Goal: Communication & Community: Ask a question

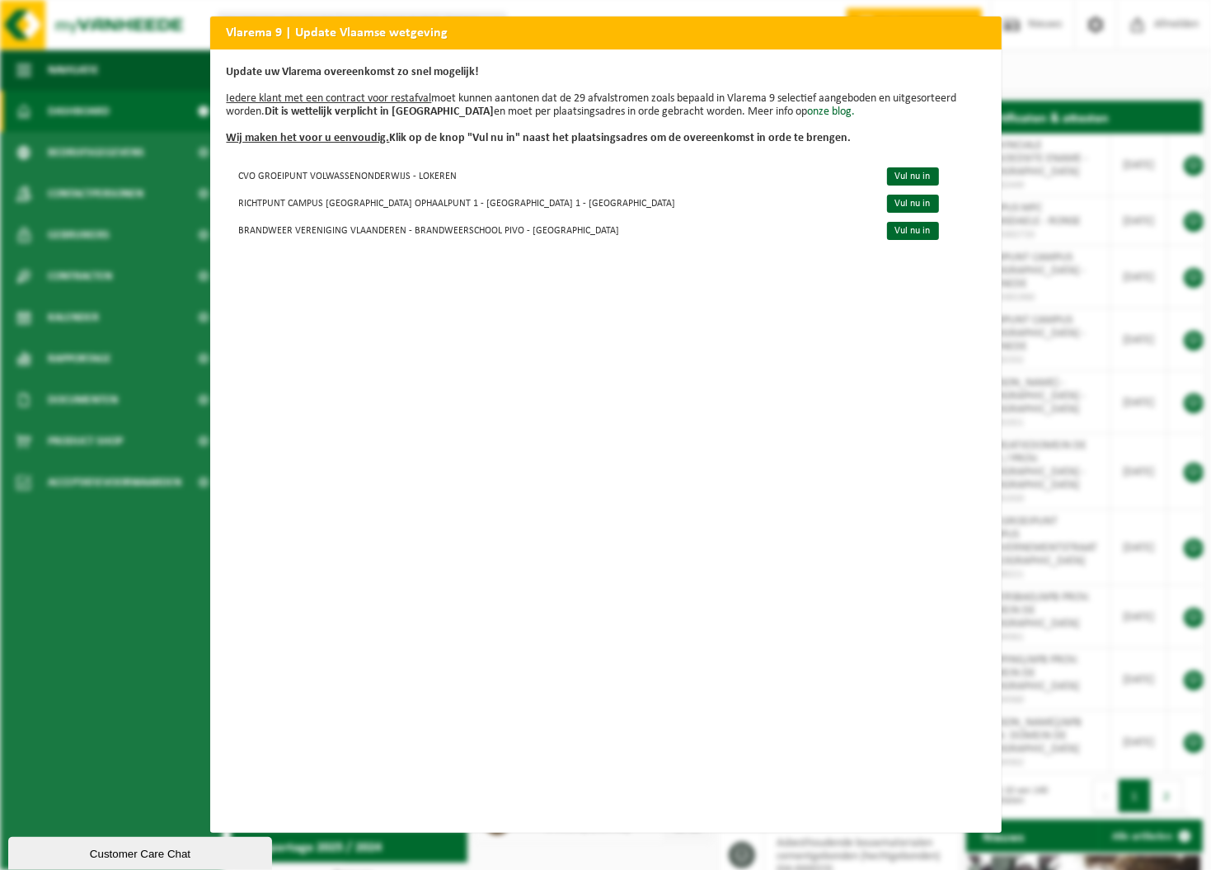
drag, startPoint x: 981, startPoint y: 30, endPoint x: 210, endPoint y: 143, distance: 779.3
click at [981, 29] on h2 "Vlarema 9 | Update Vlaamse wetgeving" at bounding box center [606, 31] width 792 height 31
click at [228, 38] on h2 "Vlarema 9 | Update Vlaamse wetgeving" at bounding box center [606, 31] width 792 height 31
click at [78, 712] on div "Vlarema 9 | Update Vlaamse wetgeving Update uw Vlarema overeenkomst zo snel mog…" at bounding box center [605, 435] width 1211 height 870
click at [887, 175] on link "Vul nu in" at bounding box center [913, 176] width 52 height 18
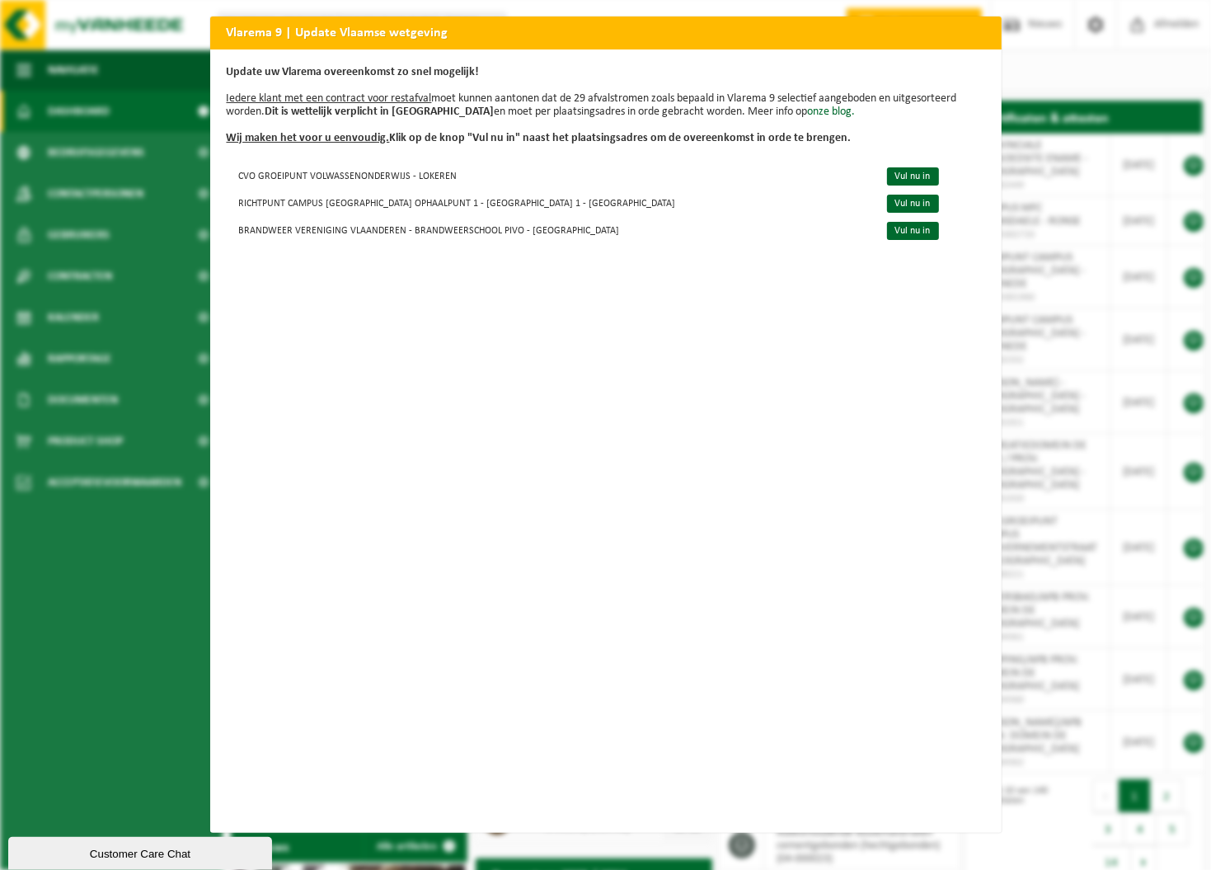
click at [358, 73] on b "Update uw Vlarema overeenkomst zo snel mogelijk!" at bounding box center [353, 72] width 253 height 12
click at [170, 847] on div "Customer Care Chat" at bounding box center [140, 853] width 239 height 12
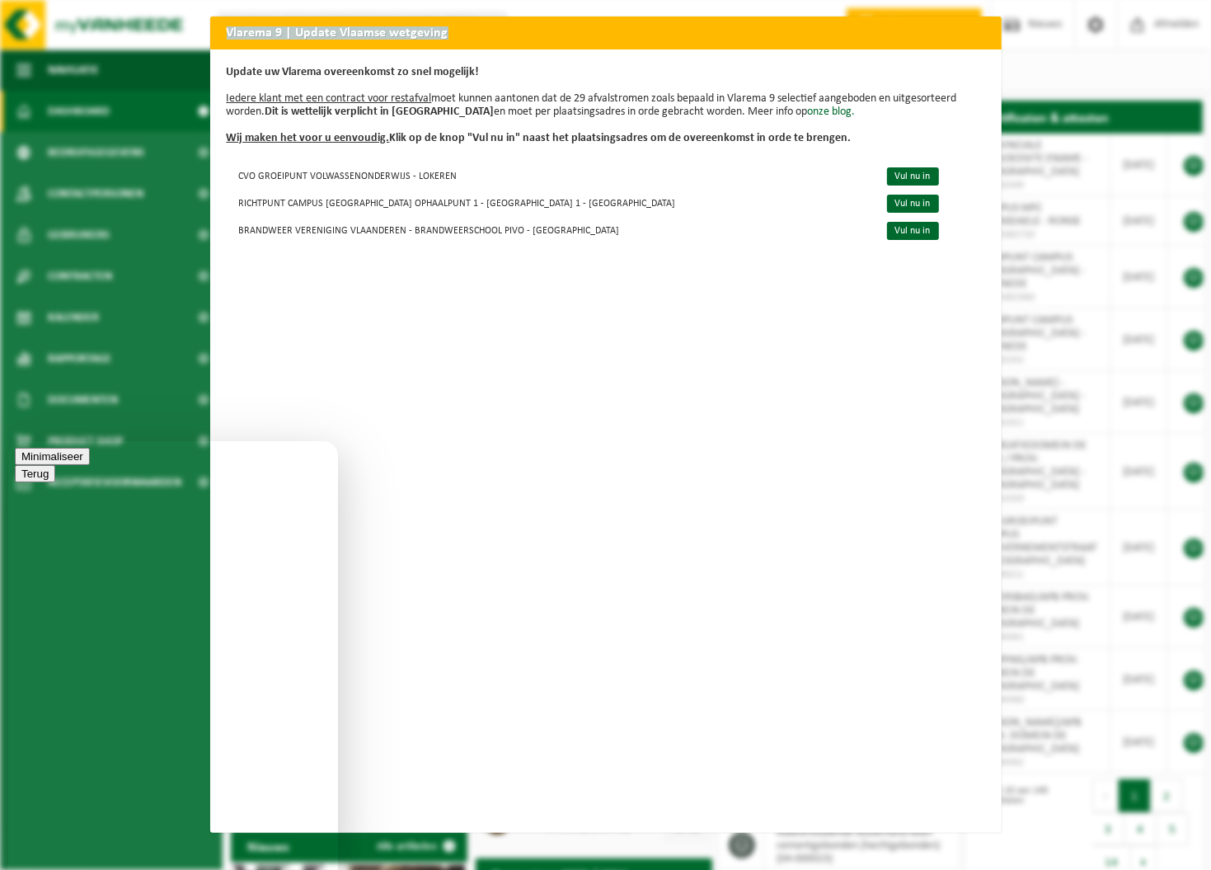
drag, startPoint x: 446, startPoint y: 34, endPoint x: 180, endPoint y: 35, distance: 266.3
click at [180, 35] on div "Vlarema 9 | Update Vlaamse wetgeving Update uw Vlarema overeenkomst zo snel mog…" at bounding box center [605, 435] width 1211 height 870
copy h2 "Vlarema 9 | Update Vlaamse wetgeving"
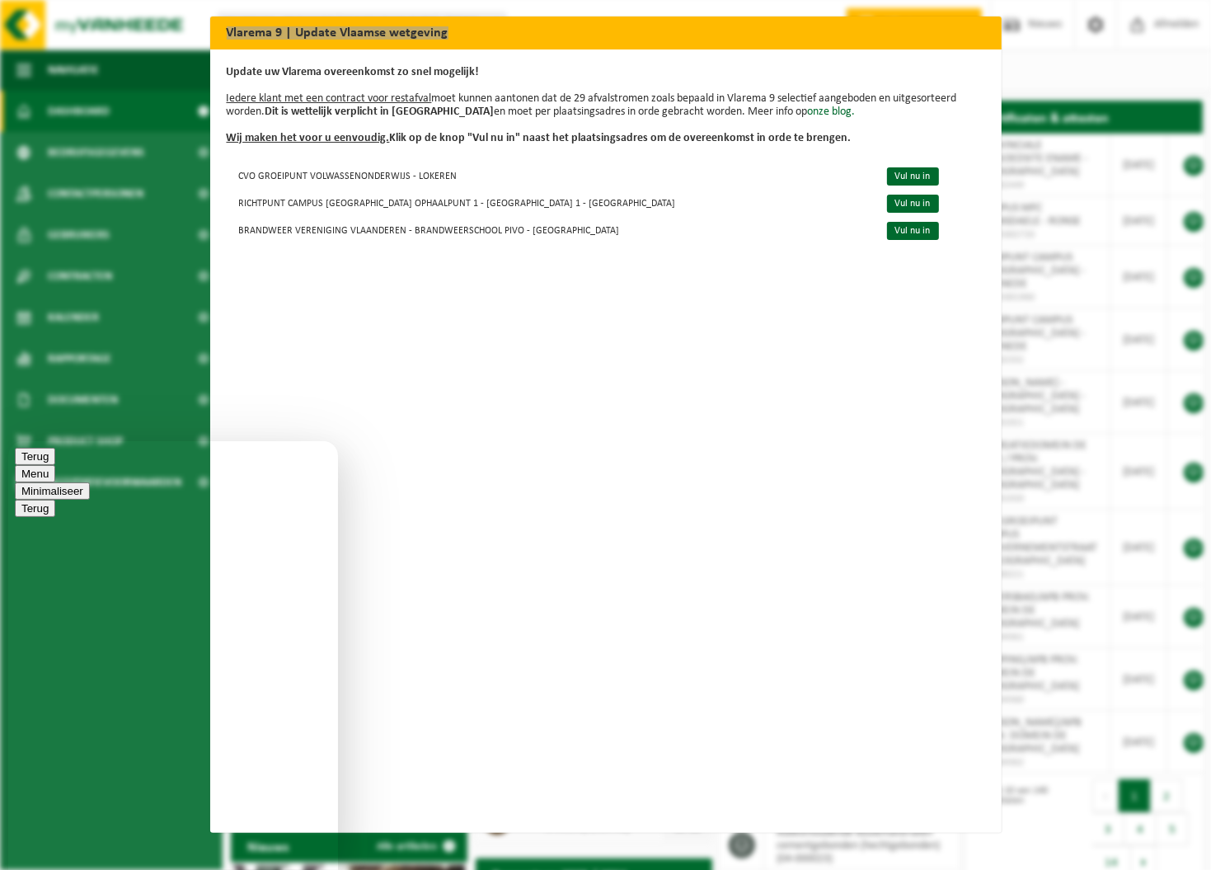
type textarea "Hallo, ik krijg de Vlarema updates voor alle locaties, terwijl de locaties dit …"
click at [333, 139] on u "Wij maken het voor u eenvoudig." at bounding box center [308, 138] width 163 height 12
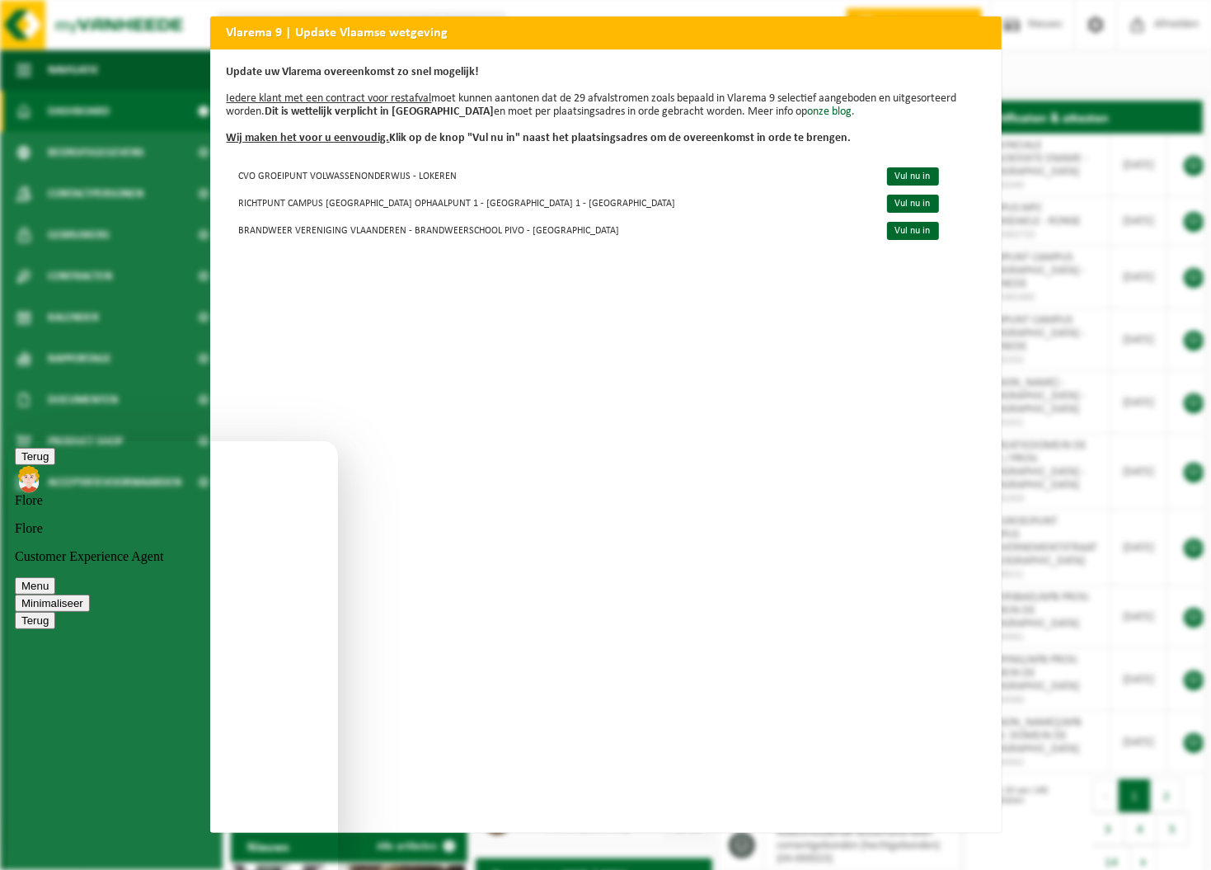
scroll to position [19, 0]
type textarea "J"
type textarea "Ik stuurde reeds een mail. Ik ben ook akkoord dat de pop-up voor hen blokkerend…"
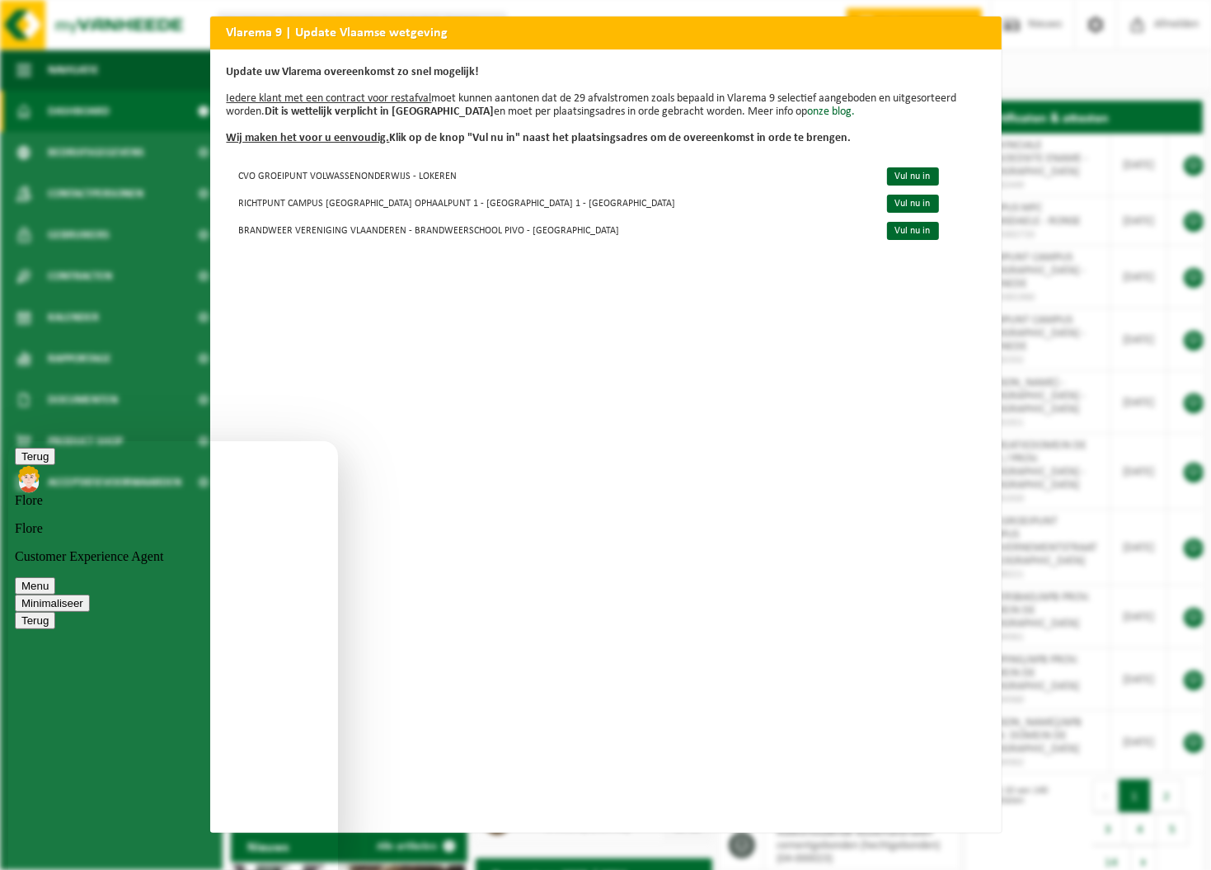
scroll to position [129, 0]
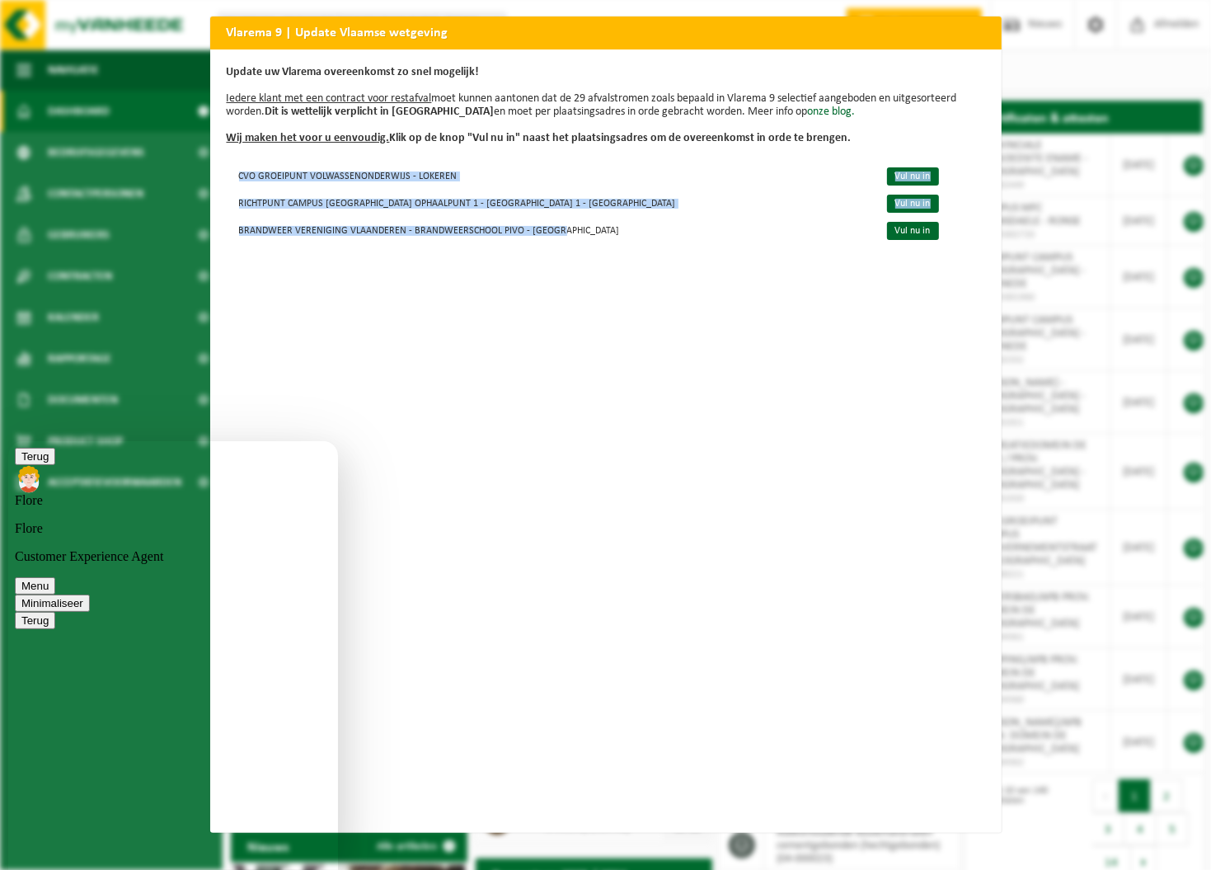
drag, startPoint x: 544, startPoint y: 231, endPoint x: 210, endPoint y: 226, distance: 334.0
click at [210, 226] on div "Update uw Vlarema overeenkomst zo snel mogelijk! Iedere klant met een contract …" at bounding box center [606, 440] width 792 height 783
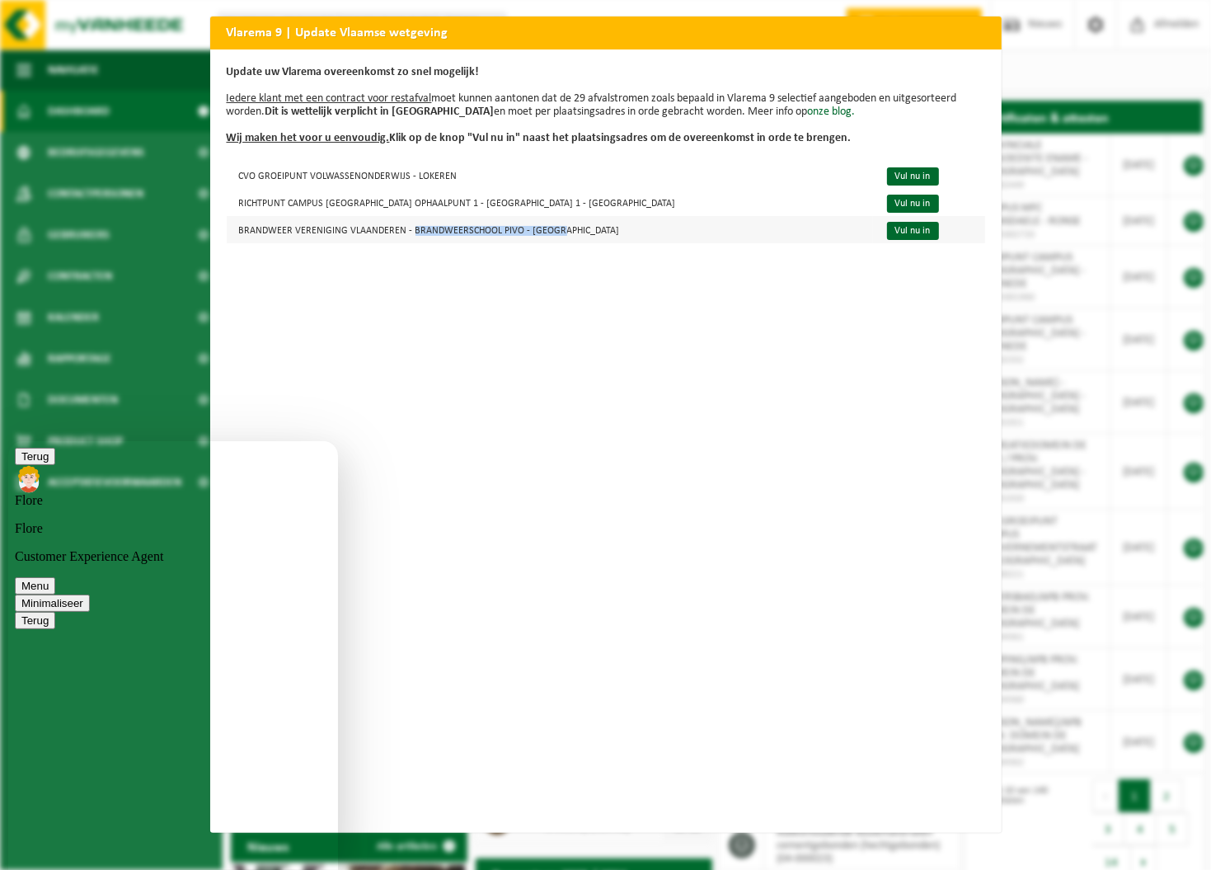
drag, startPoint x: 552, startPoint y: 228, endPoint x: 403, endPoint y: 232, distance: 148.5
click at [403, 232] on td "BRANDWEER VERENIGING VLAANDEREN - BRANDWEERSCHOOL PIVO - [GEOGRAPHIC_DATA]" at bounding box center [550, 229] width 646 height 27
copy td "BRANDWEERSCHOOL PIVO - ZELLIK"
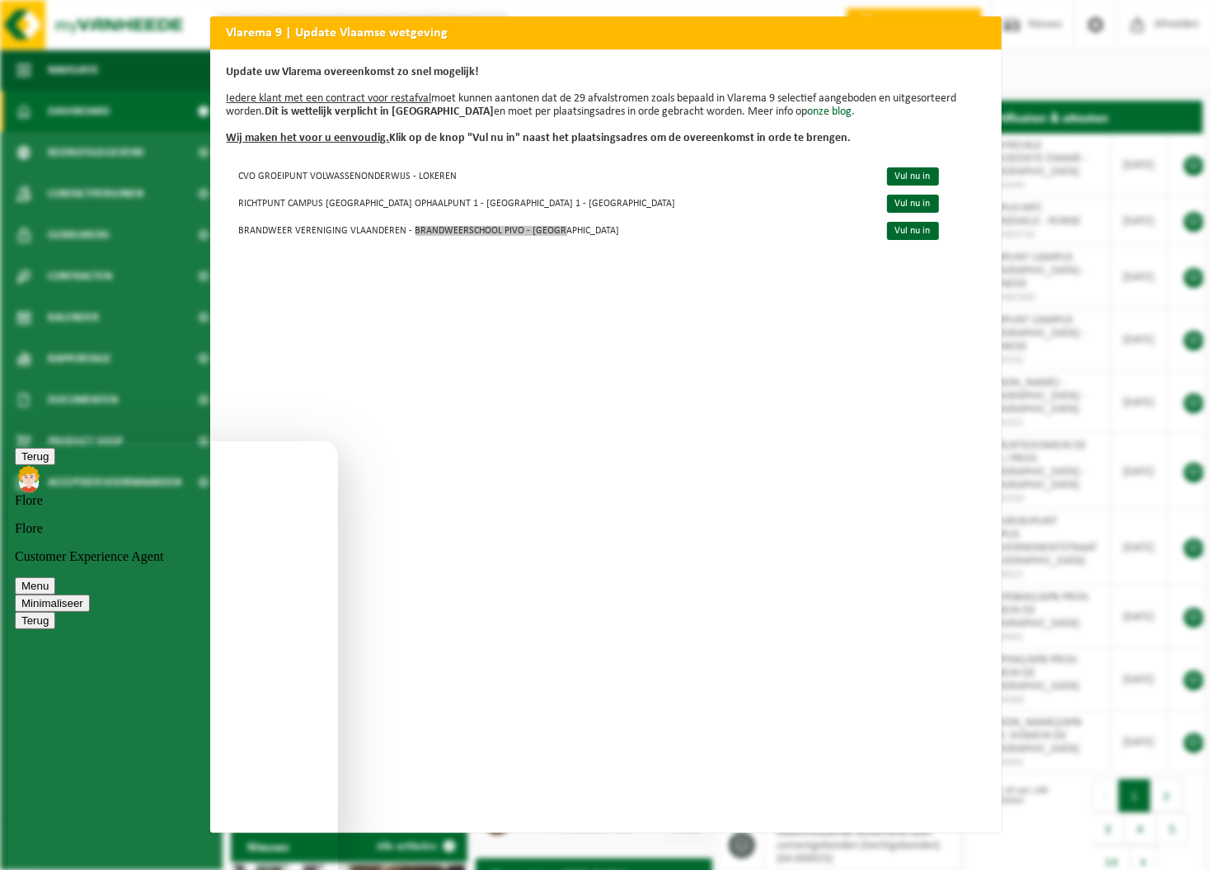
type textarea "Ik zie dat er ook een adres bij staat dat geen locatie is van provincie Oost-Vl…"
drag, startPoint x: 332, startPoint y: 761, endPoint x: 317, endPoint y: 869, distance: 109.1
click at [317, 869] on html "Terug Flore Flore Customer Experience Agent Menu Minimaliseer Terug Powered by …" at bounding box center [173, 654] width 330 height 429
click at [55, 576] on button "Menu" at bounding box center [35, 584] width 40 height 17
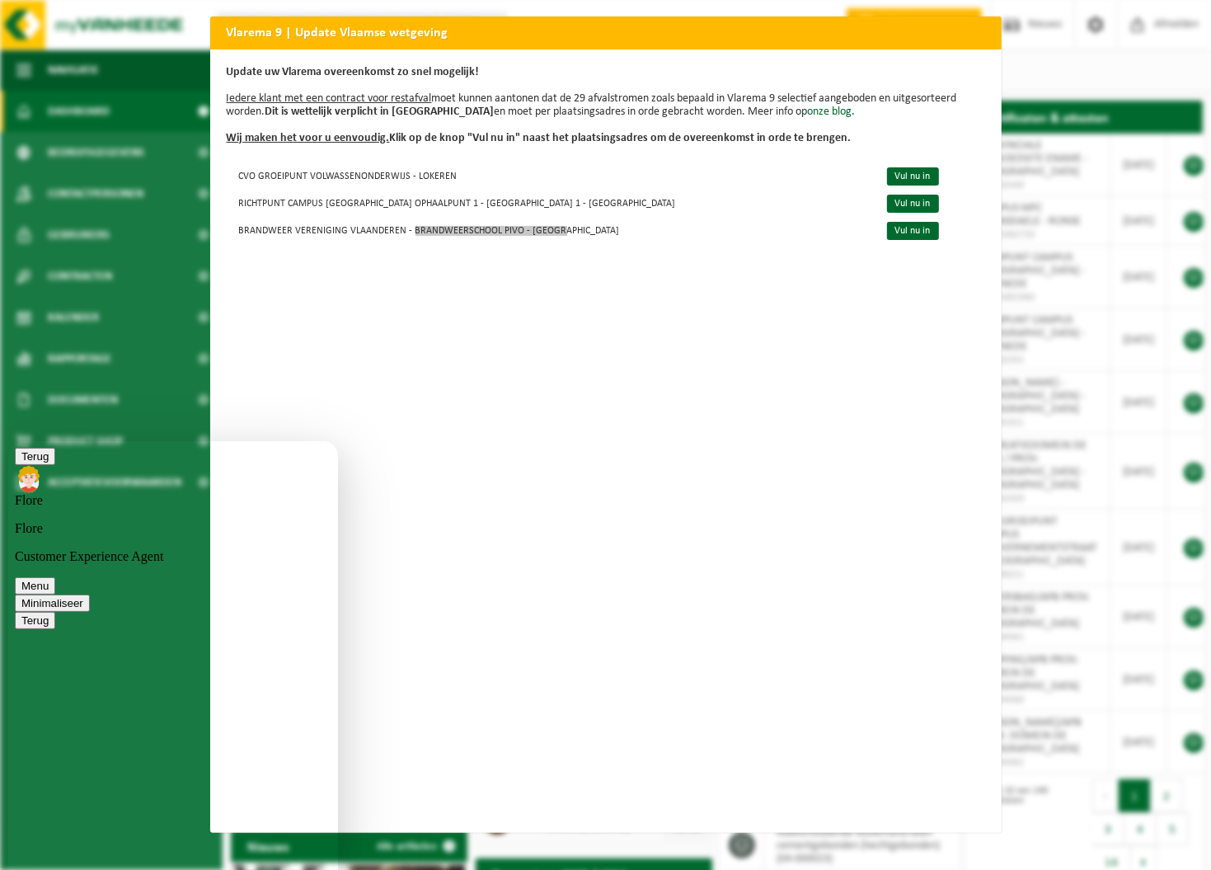
type textarea "Kan u mij verder helpen?"
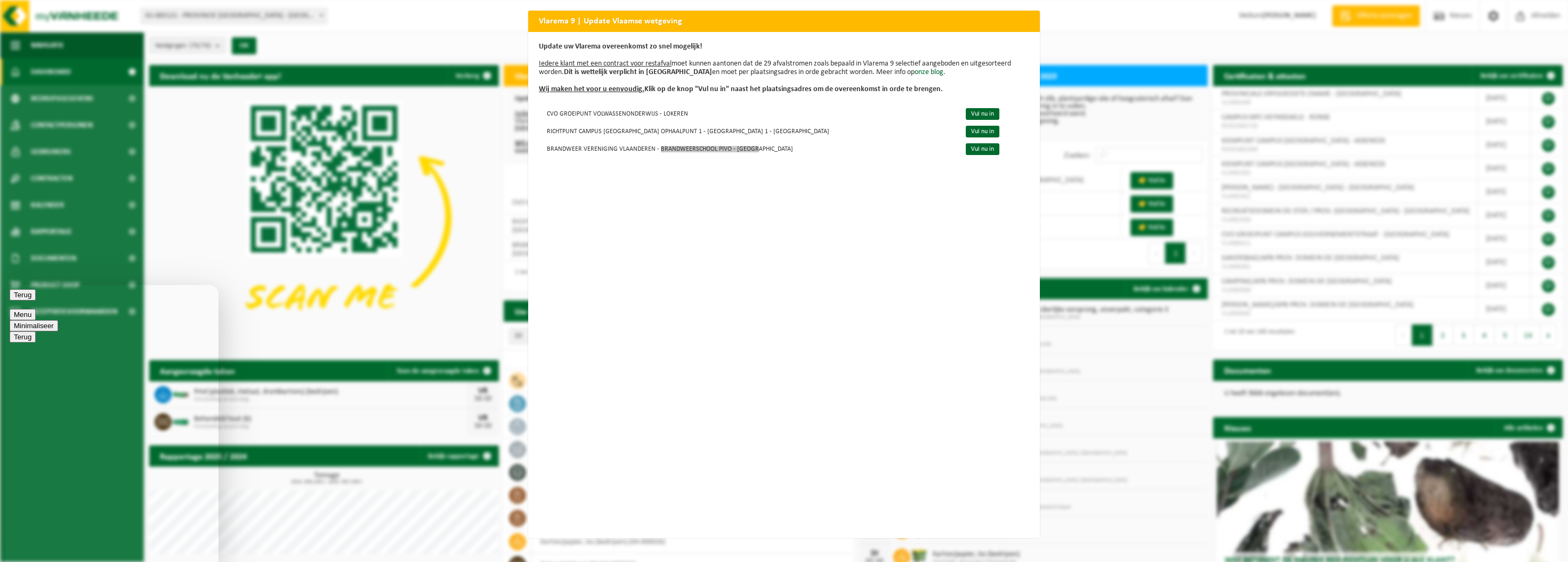
scroll to position [186, 0]
drag, startPoint x: 209, startPoint y: 569, endPoint x: 199, endPoint y: 303, distance: 266.2
click at [58, 320] on button "Minimaliseer" at bounding box center [34, 326] width 48 height 11
